Goal: Information Seeking & Learning: Check status

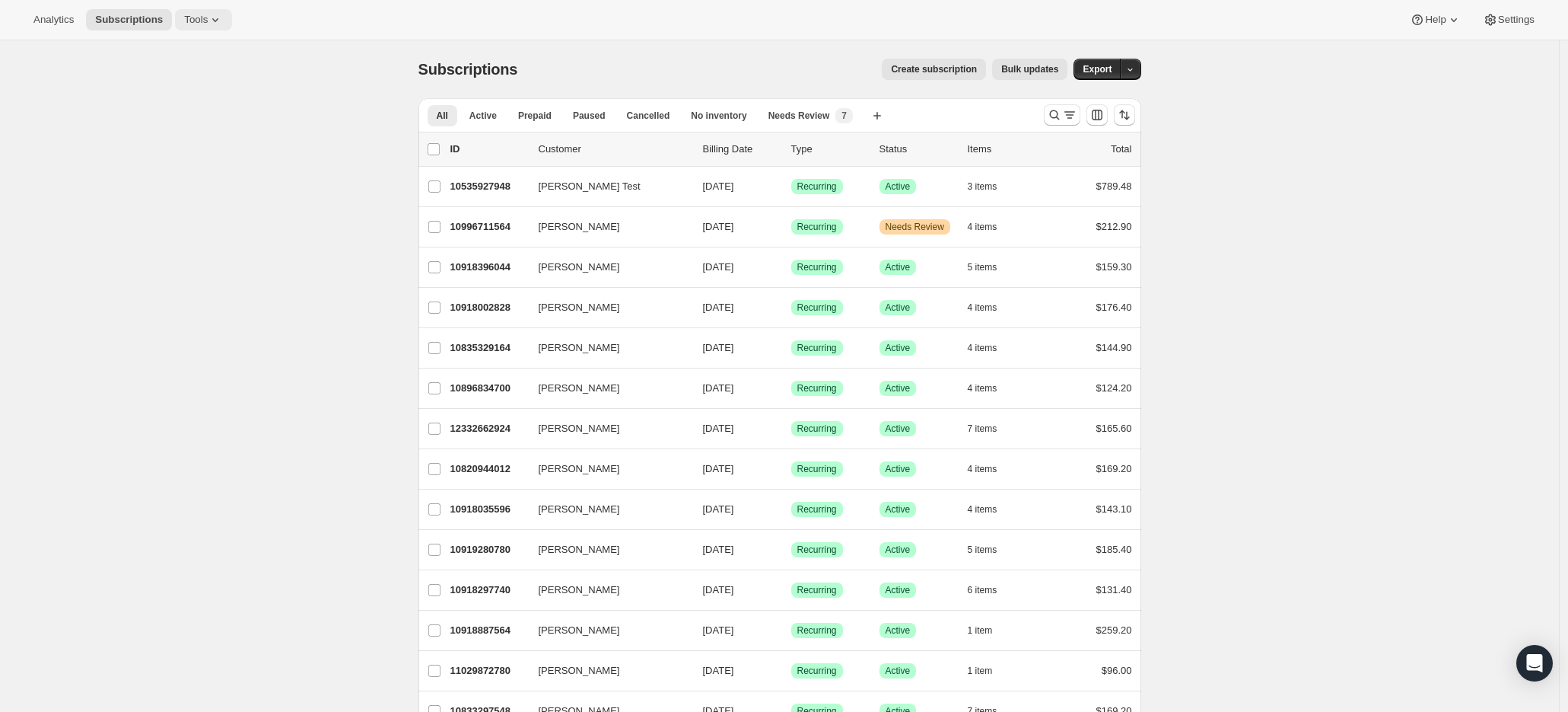
click at [189, 23] on span "Tools" at bounding box center [196, 20] width 23 height 12
click at [183, 128] on span "Moments" at bounding box center [207, 128] width 135 height 15
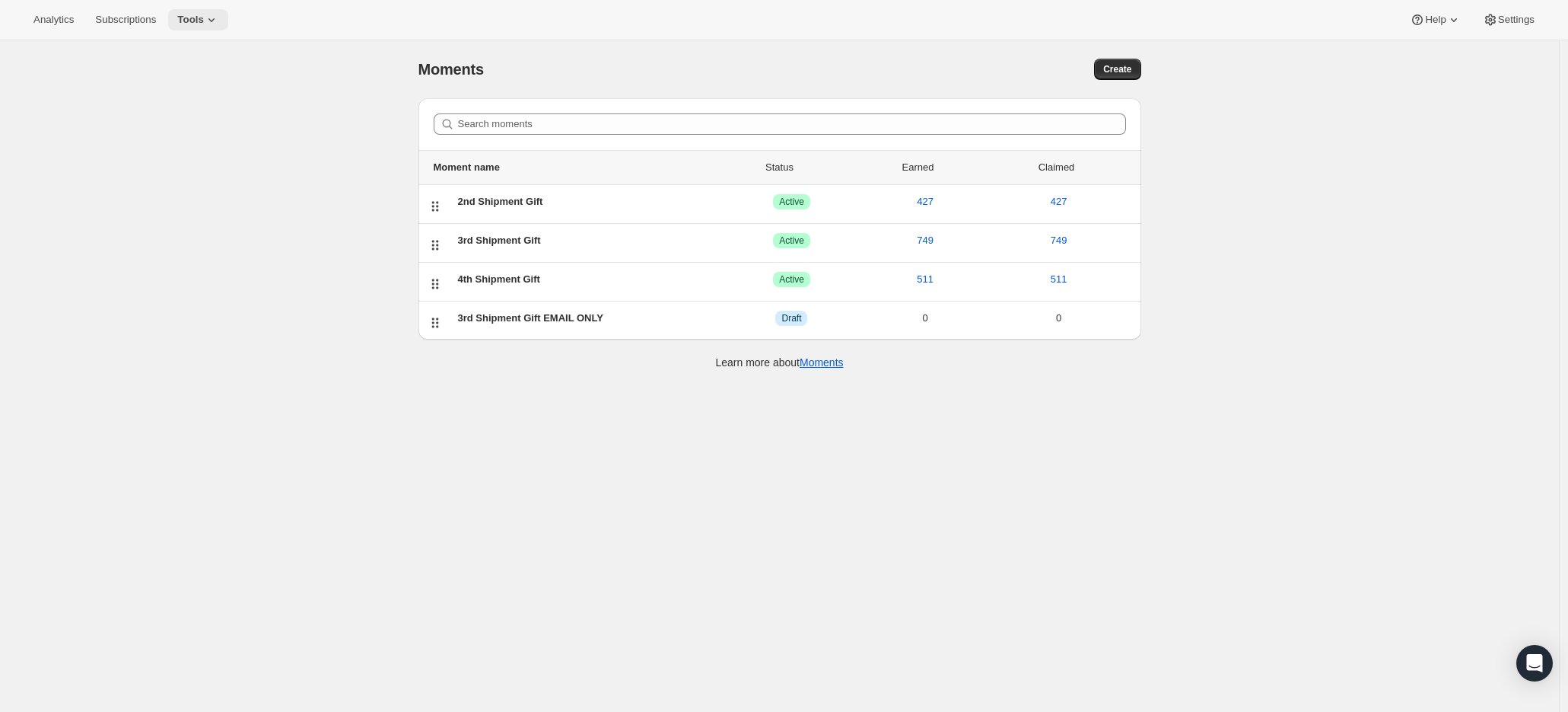
click at [197, 15] on span "Tools" at bounding box center [190, 20] width 27 height 12
click at [225, 376] on div "Moments. This page is ready Moments Create Search moments Moment name Status Ea…" at bounding box center [780, 397] width 1559 height 712
click at [827, 361] on link "Moments" at bounding box center [822, 362] width 44 height 12
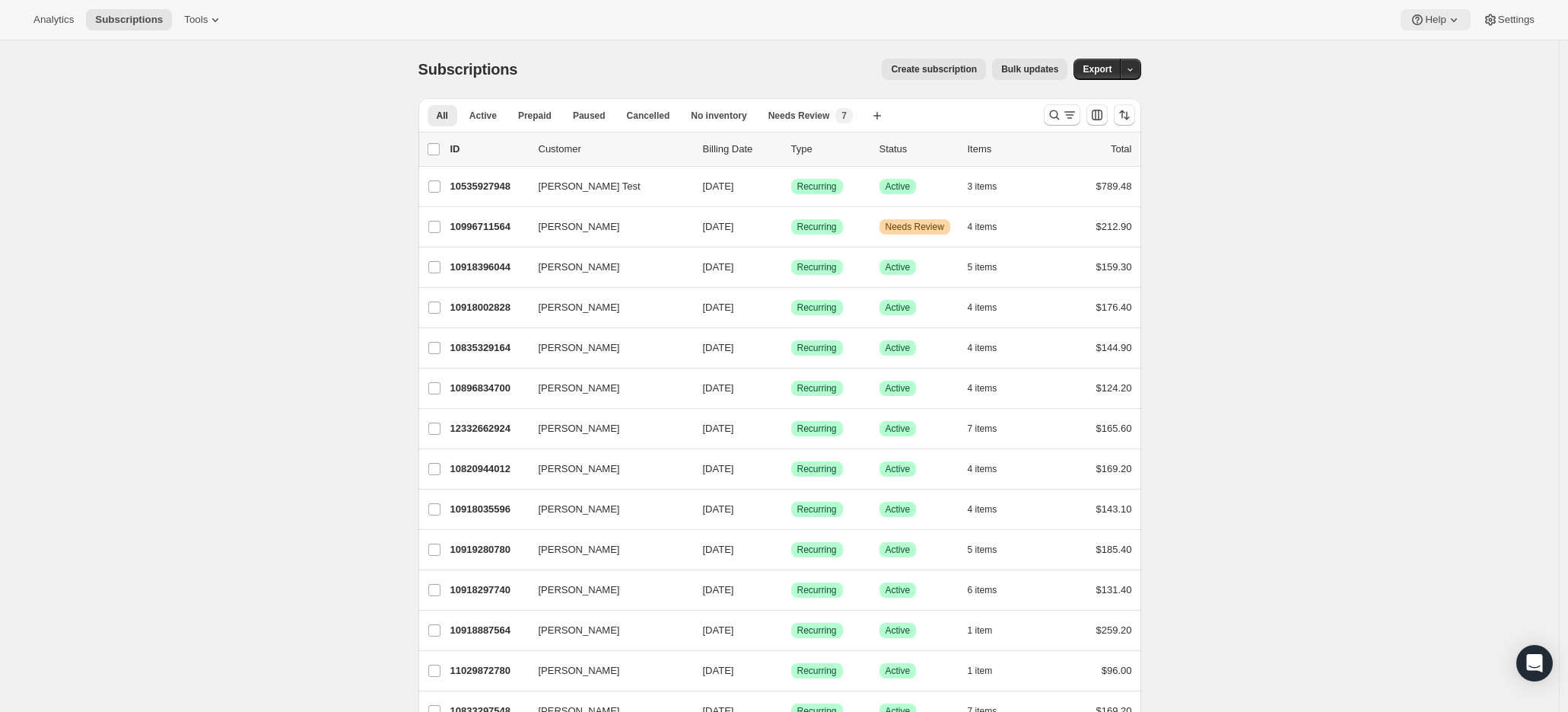
click at [1440, 18] on span "Help" at bounding box center [1435, 20] width 20 height 12
click at [1452, 75] on span "Help Center" at bounding box center [1435, 77] width 52 height 12
click at [57, 15] on span "Analytics" at bounding box center [54, 20] width 41 height 12
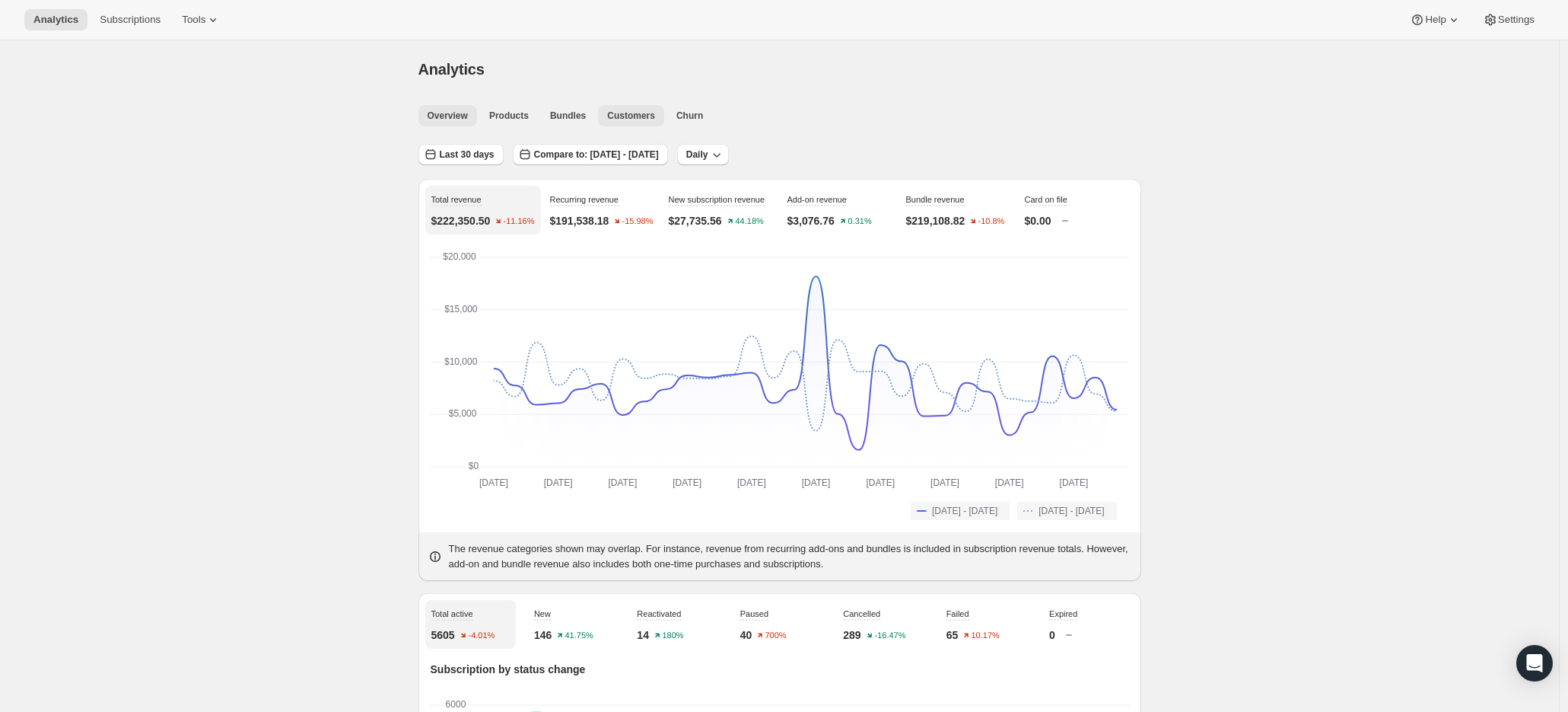
click at [629, 120] on span "Customers" at bounding box center [631, 116] width 48 height 12
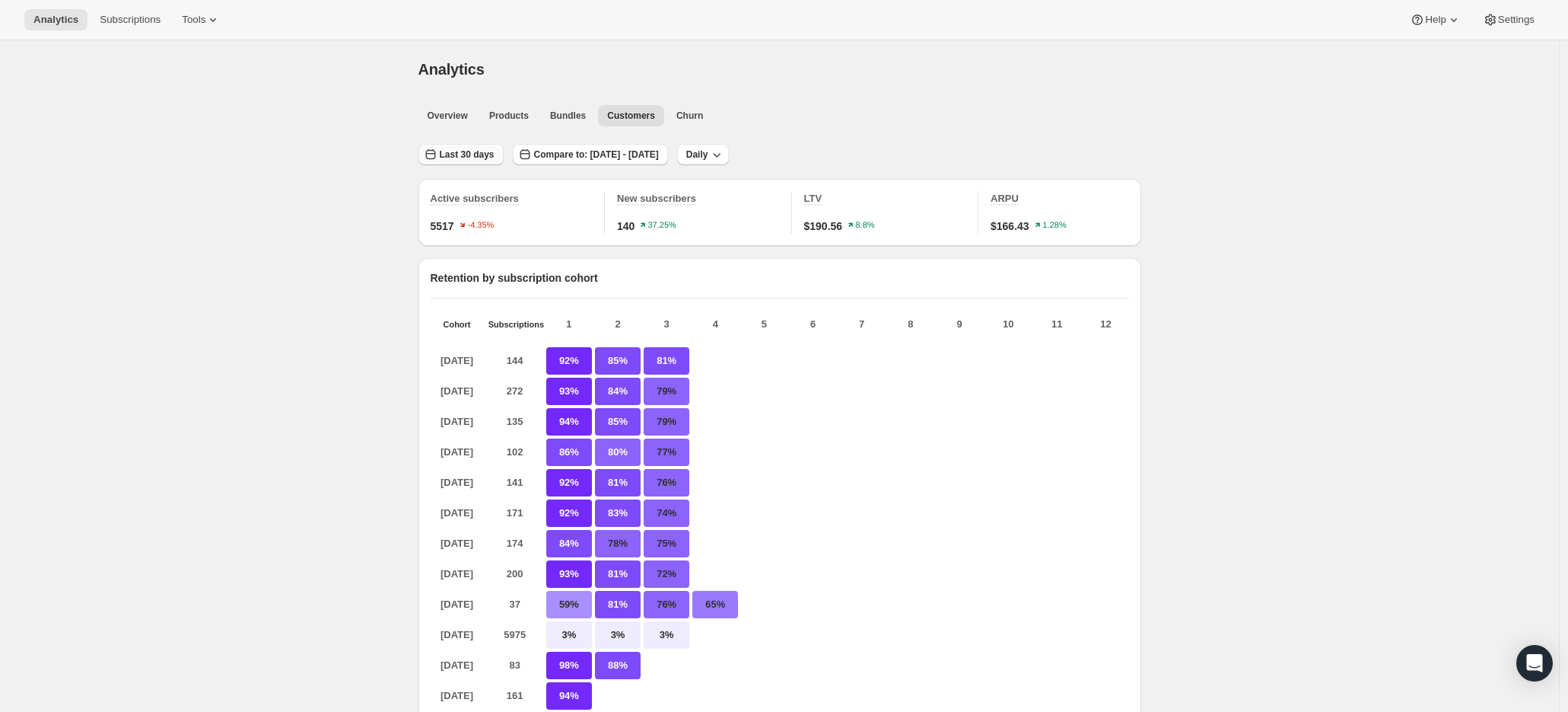
click at [444, 148] on button "Last 30 days" at bounding box center [460, 154] width 85 height 21
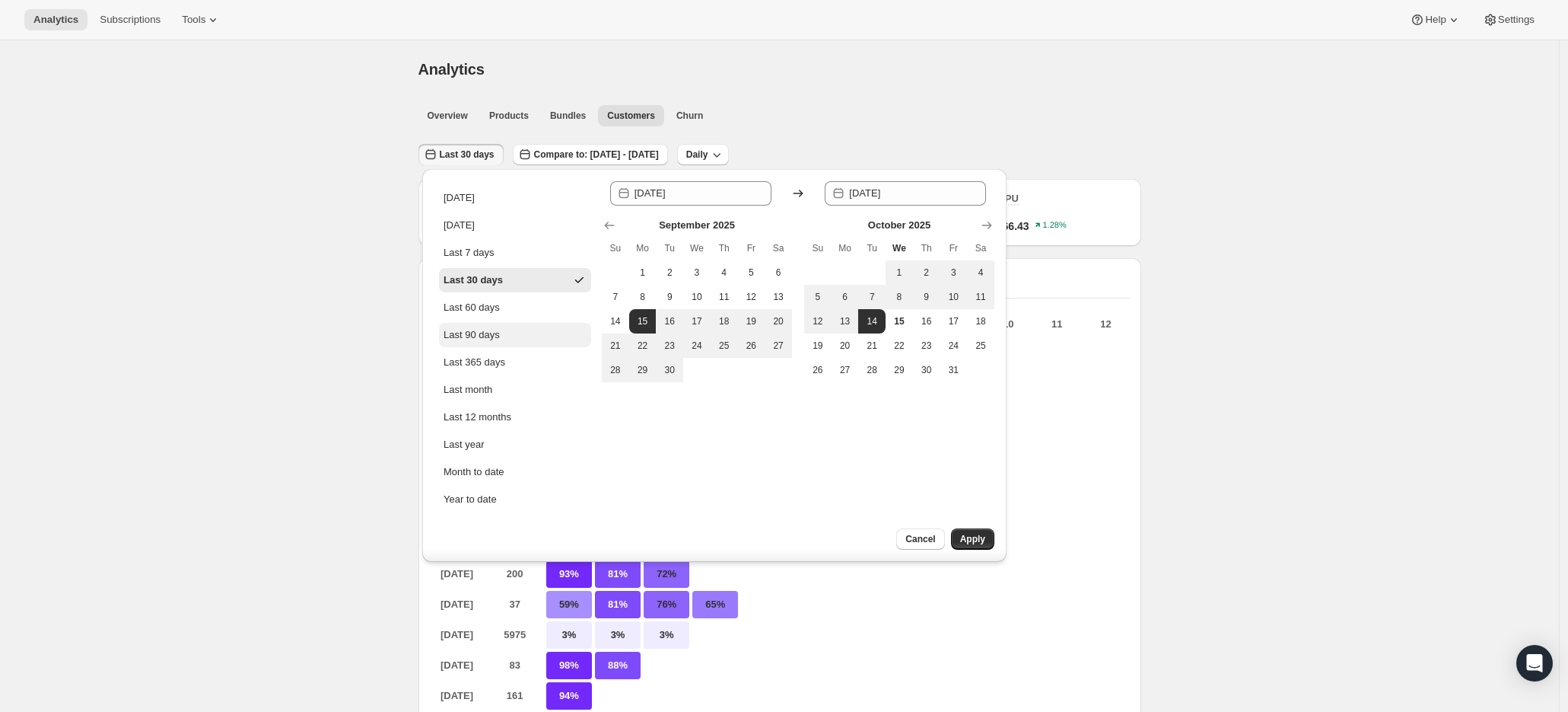
click at [468, 329] on div "Last 90 days" at bounding box center [471, 334] width 56 height 15
type input "[DATE]"
click at [983, 539] on span "Apply" at bounding box center [972, 539] width 25 height 12
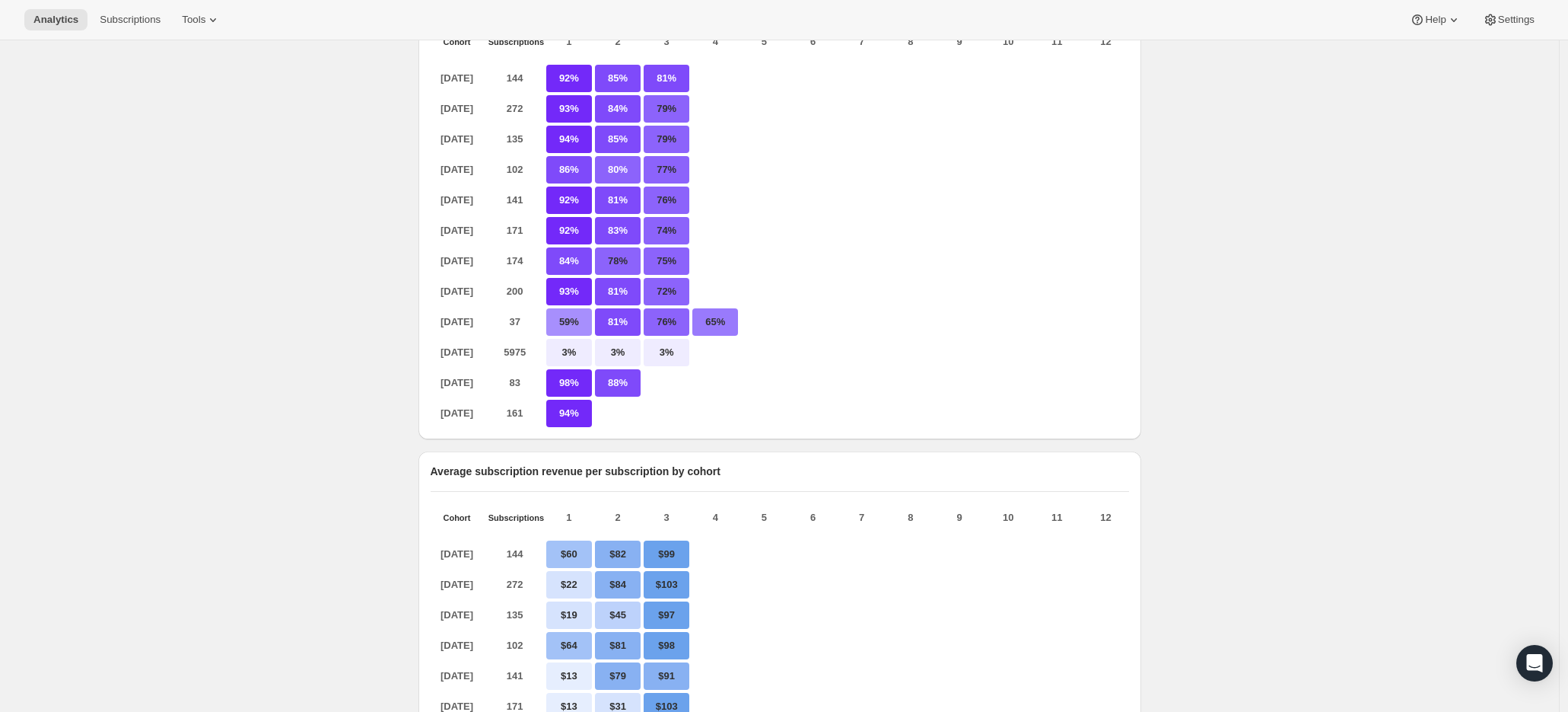
scroll to position [198, 0]
